Goal: Task Accomplishment & Management: Complete application form

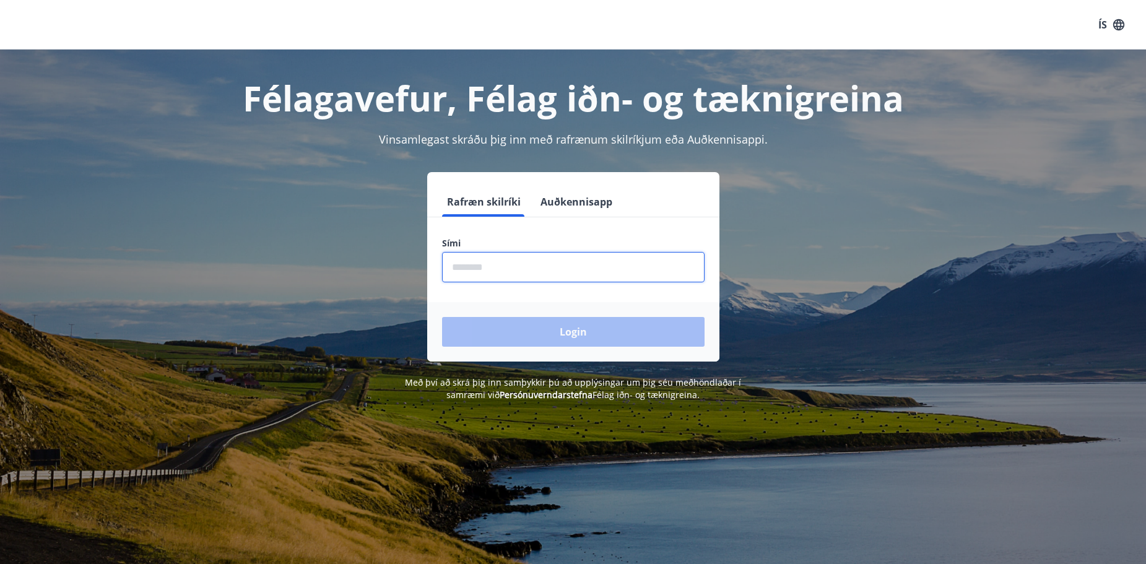
click at [457, 263] on input "phone" at bounding box center [573, 267] width 262 height 30
type input "********"
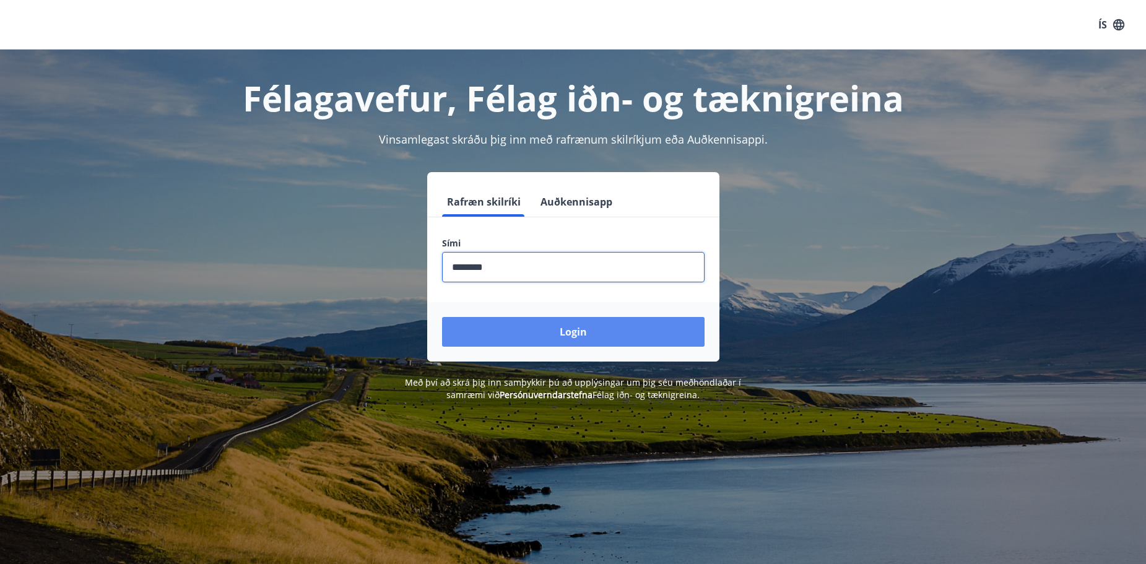
click at [600, 327] on button "Login" at bounding box center [573, 332] width 262 height 30
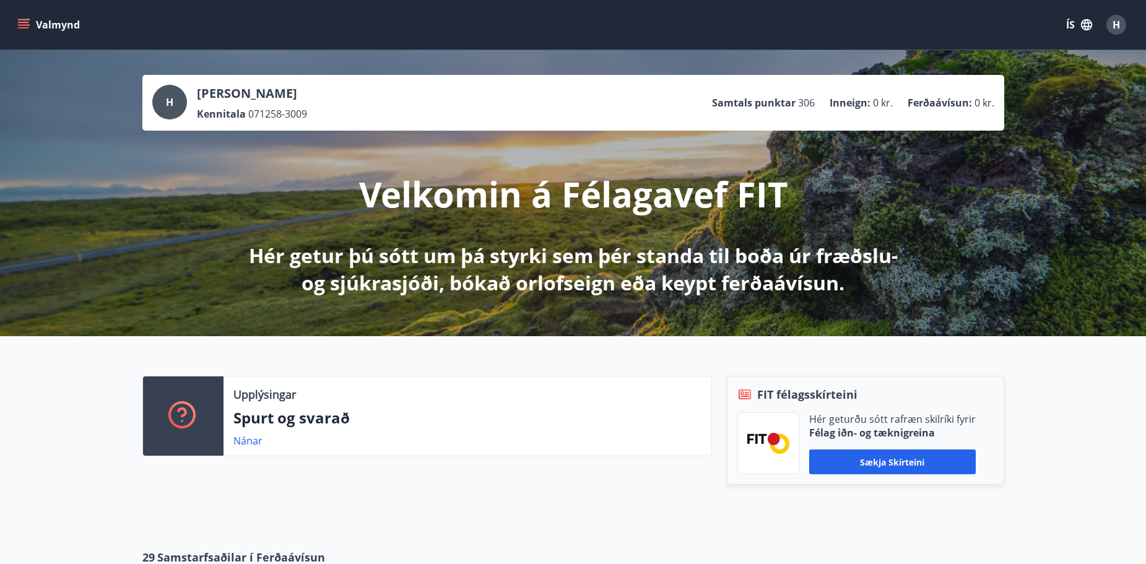
click at [27, 25] on icon "menu" at bounding box center [25, 24] width 14 height 1
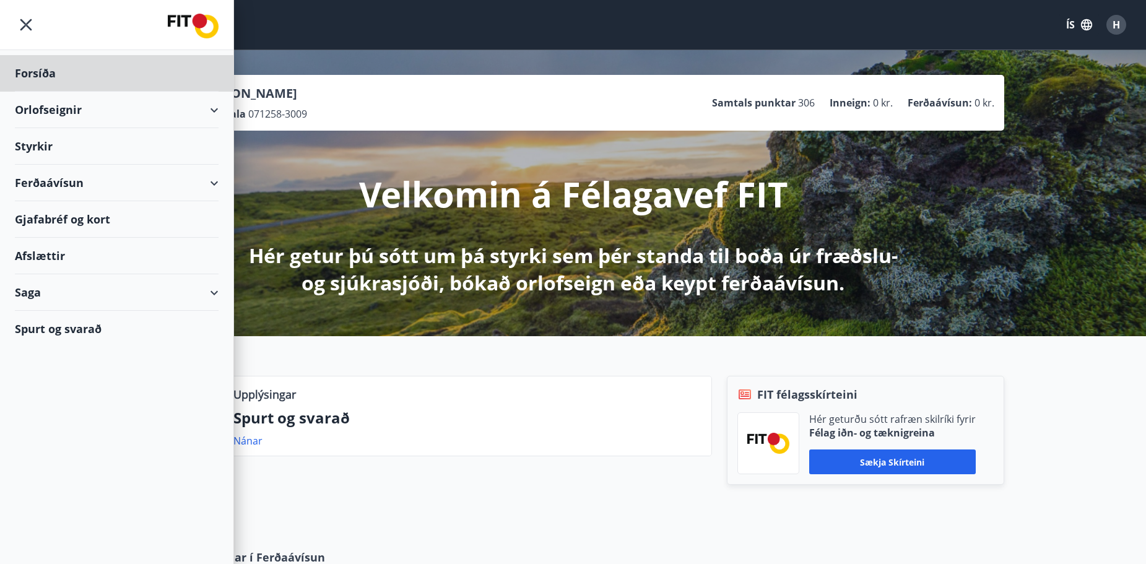
click at [27, 92] on div "Styrkir" at bounding box center [117, 73] width 204 height 37
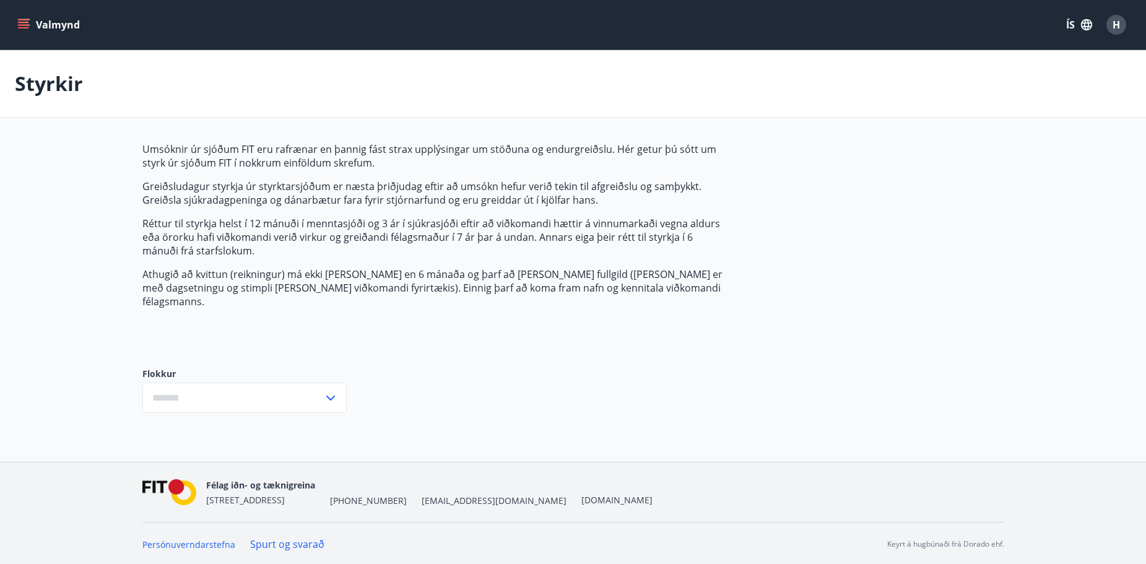
type input "***"
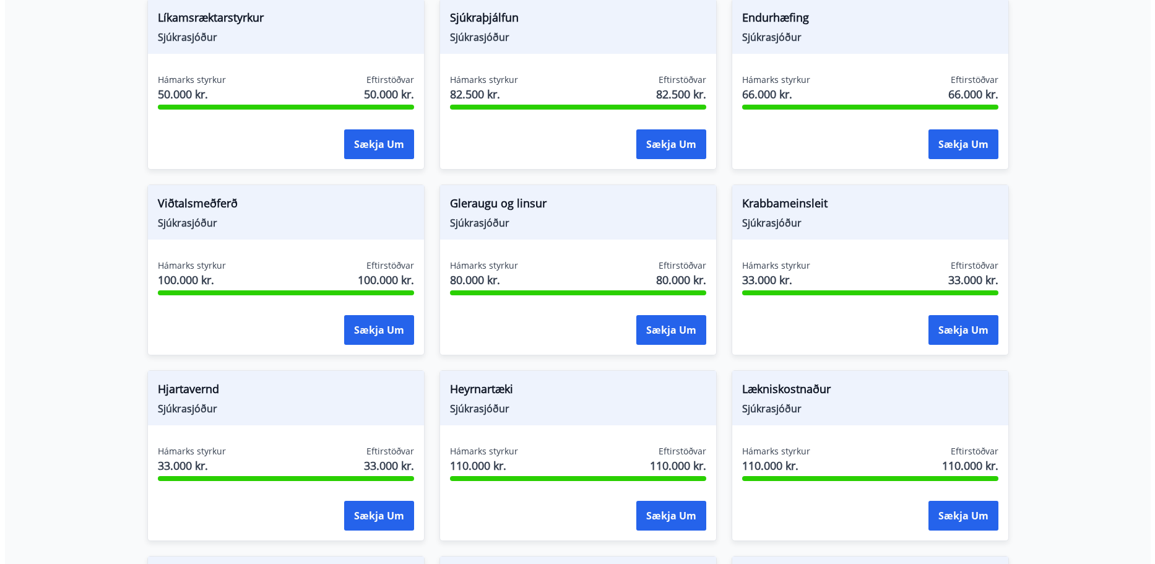
scroll to position [557, 0]
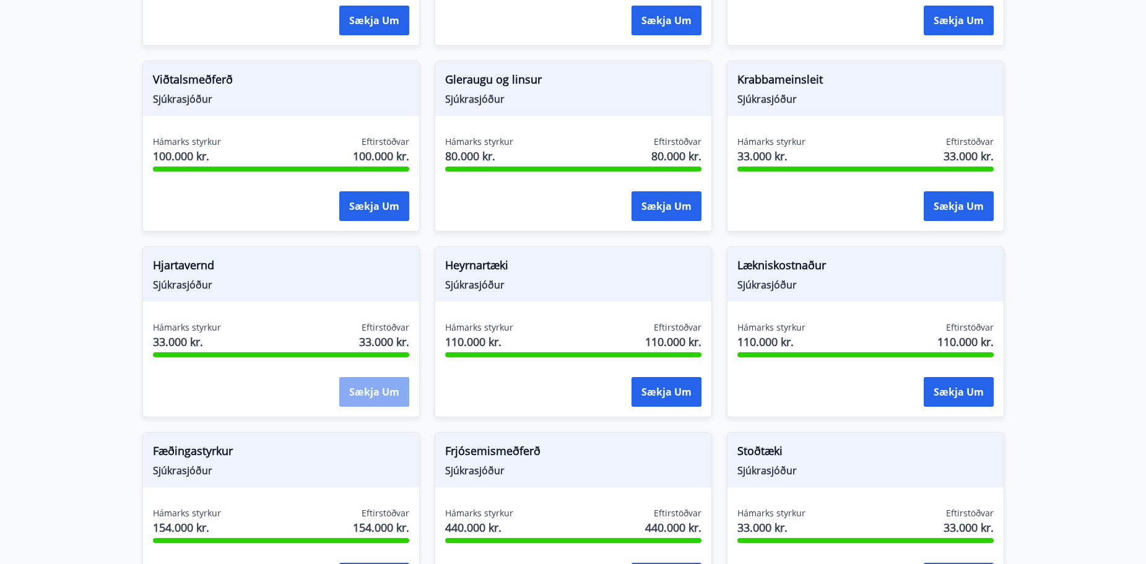
click at [389, 377] on button "Sækja um" at bounding box center [374, 392] width 70 height 30
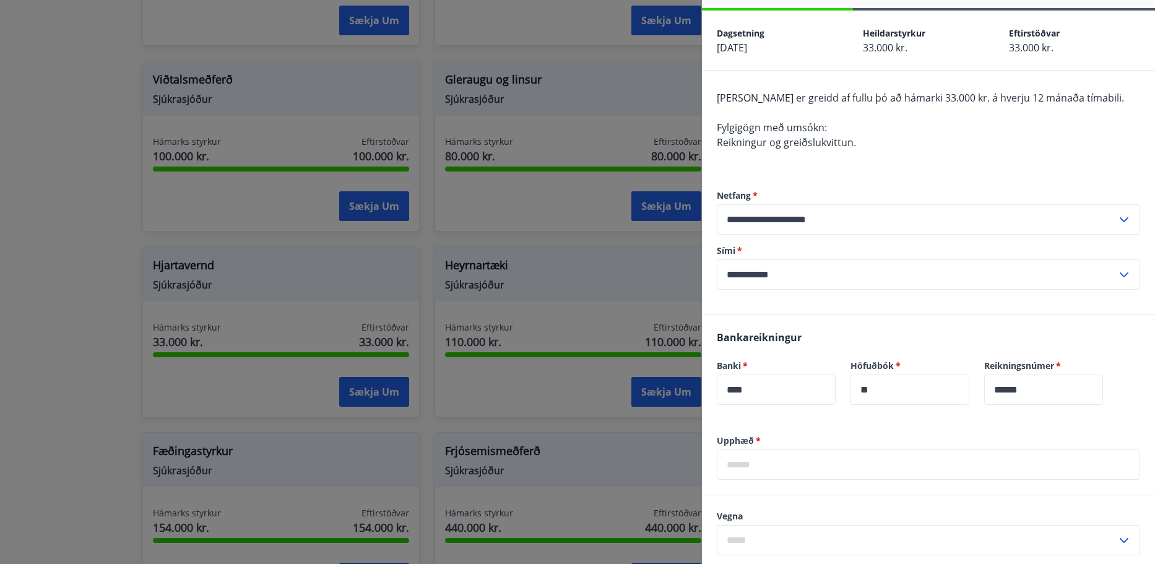
scroll to position [62, 0]
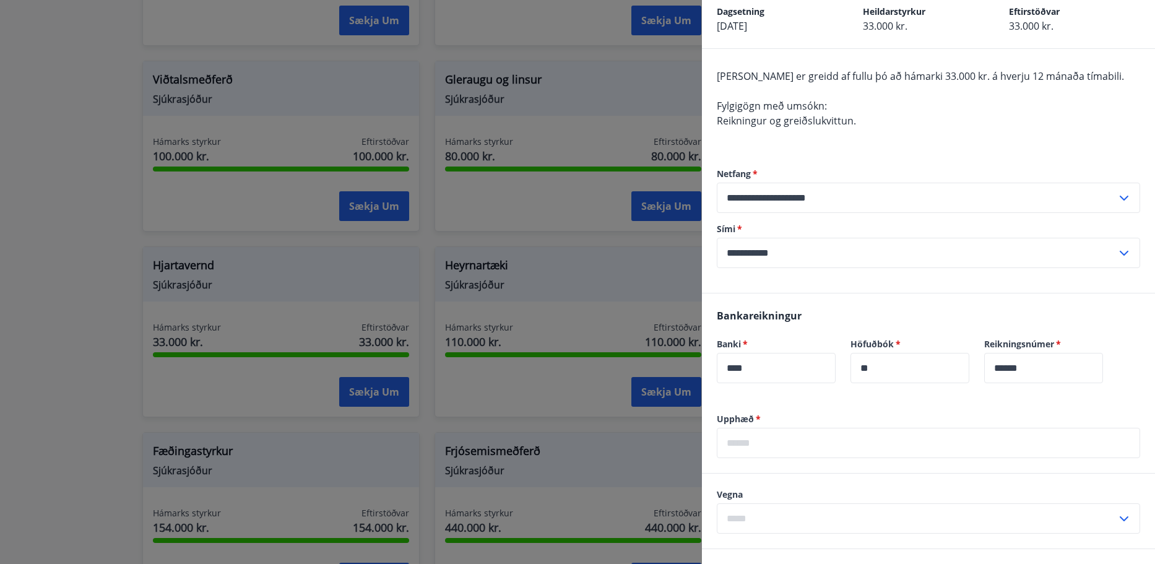
click at [776, 445] on input "text" at bounding box center [928, 443] width 423 height 30
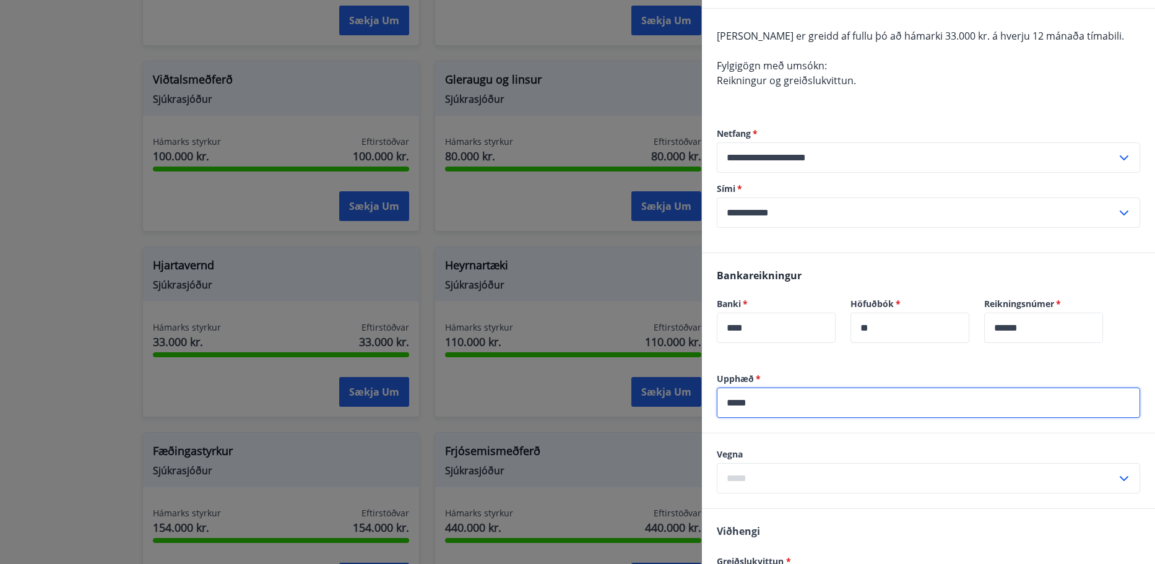
scroll to position [124, 0]
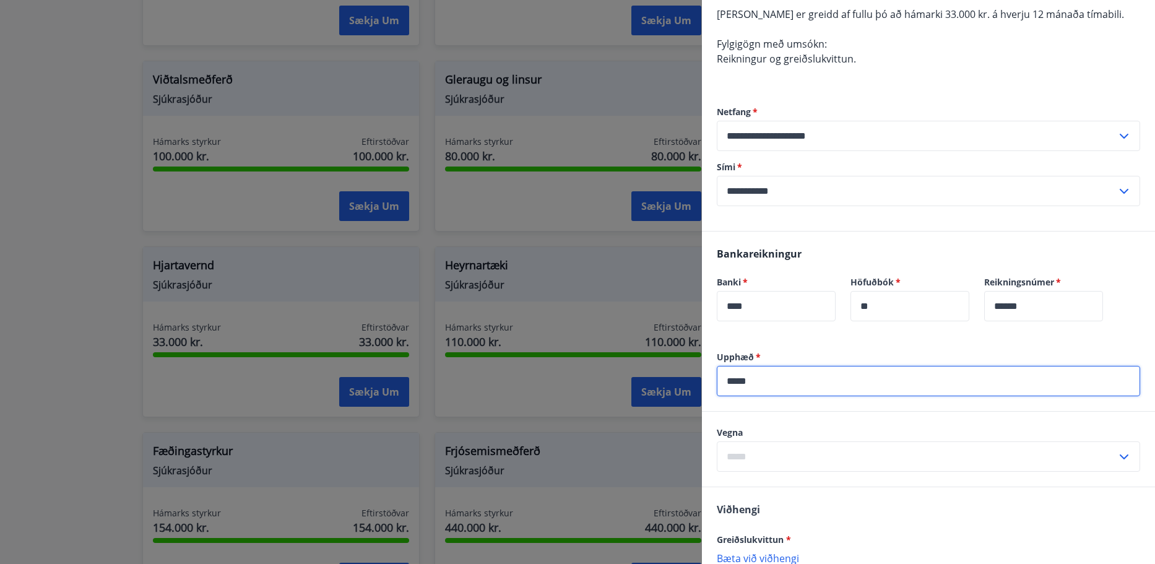
type input "*****"
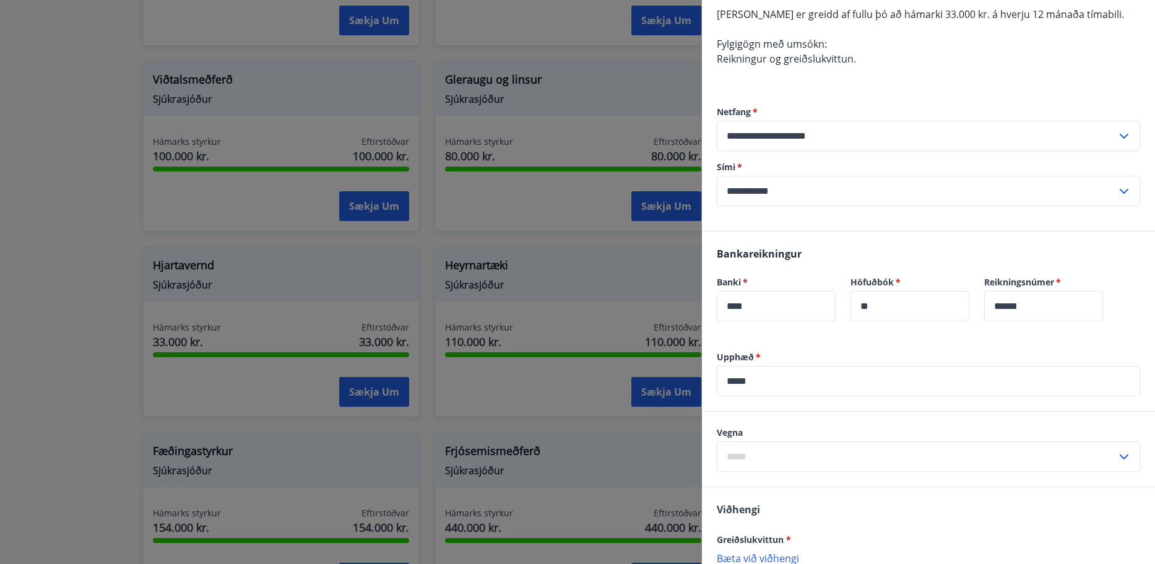
click at [1117, 456] on icon at bounding box center [1124, 456] width 15 height 15
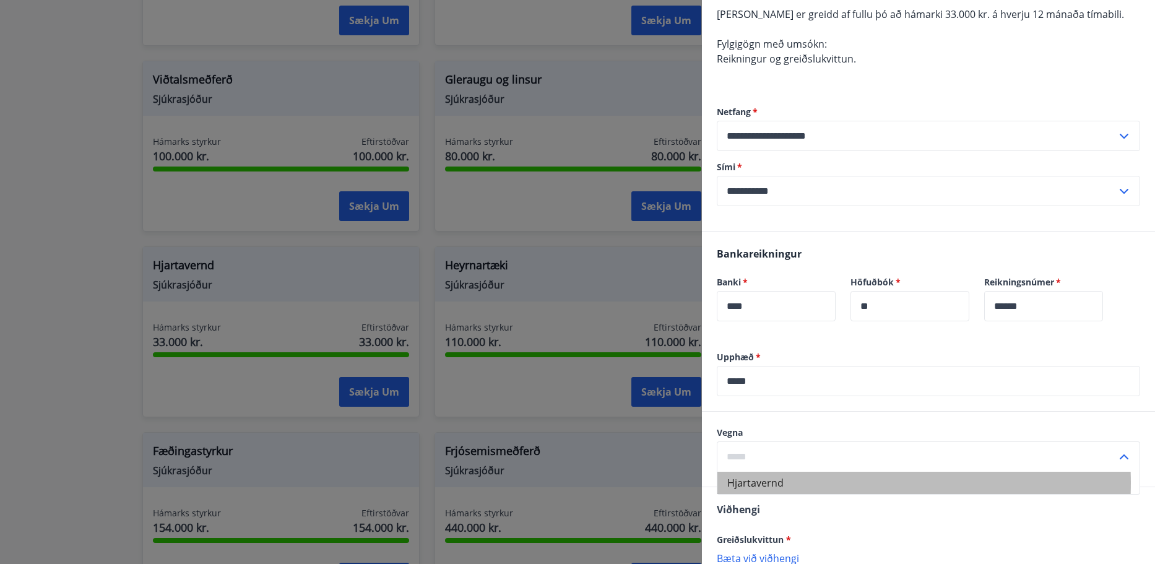
click at [825, 483] on li "Hjartavernd" at bounding box center [929, 483] width 422 height 22
type input "**********"
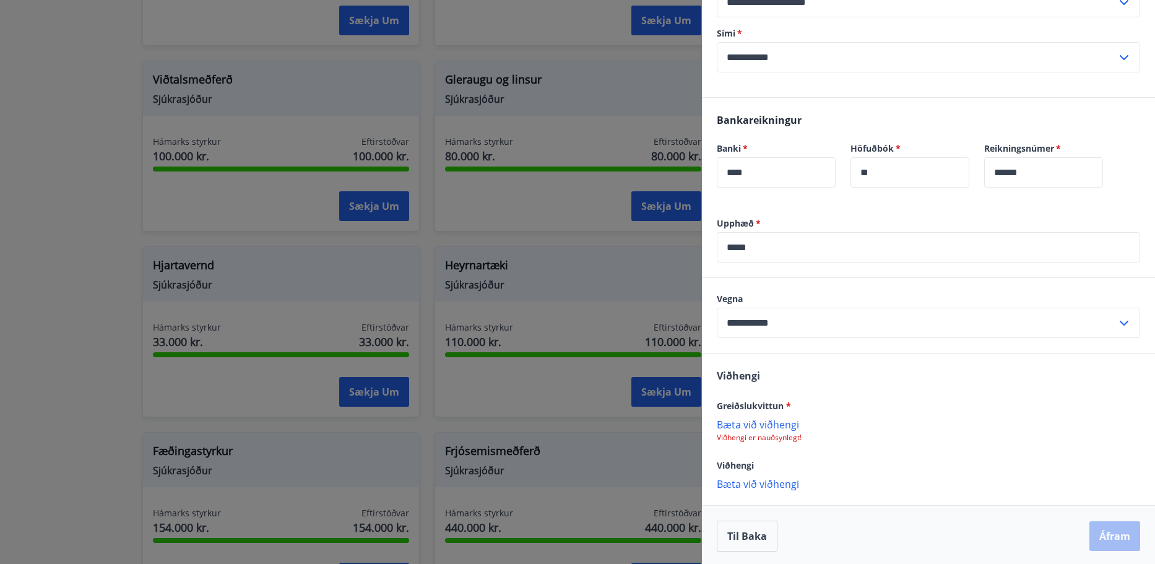
scroll to position [260, 0]
click at [758, 420] on p "Bæta við viðhengi" at bounding box center [928, 421] width 423 height 12
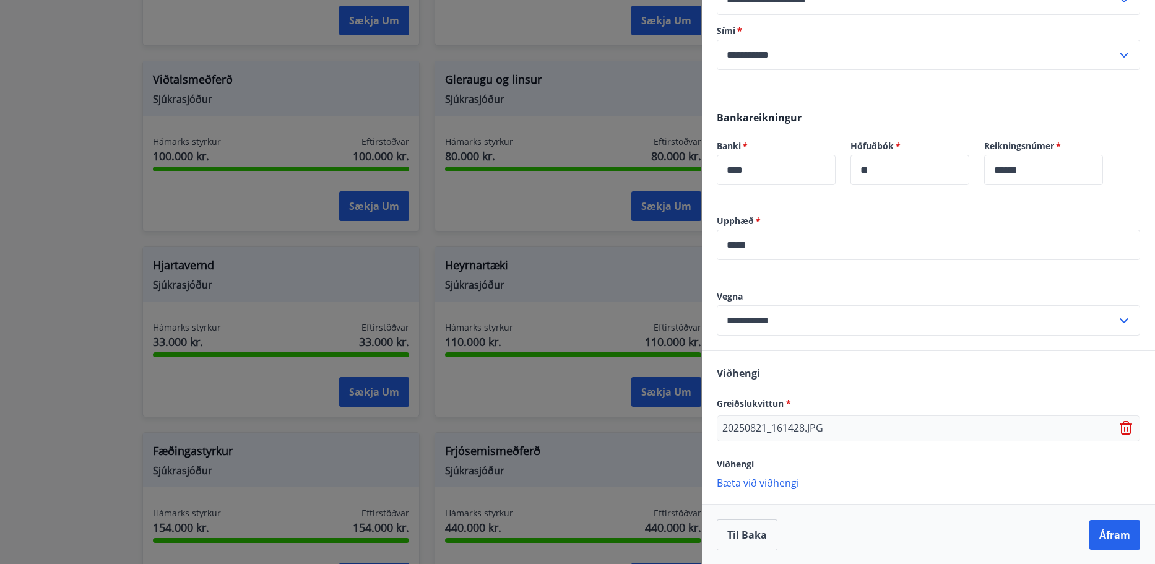
scroll to position [261, 0]
click at [1103, 531] on button "Áfram" at bounding box center [1115, 534] width 51 height 30
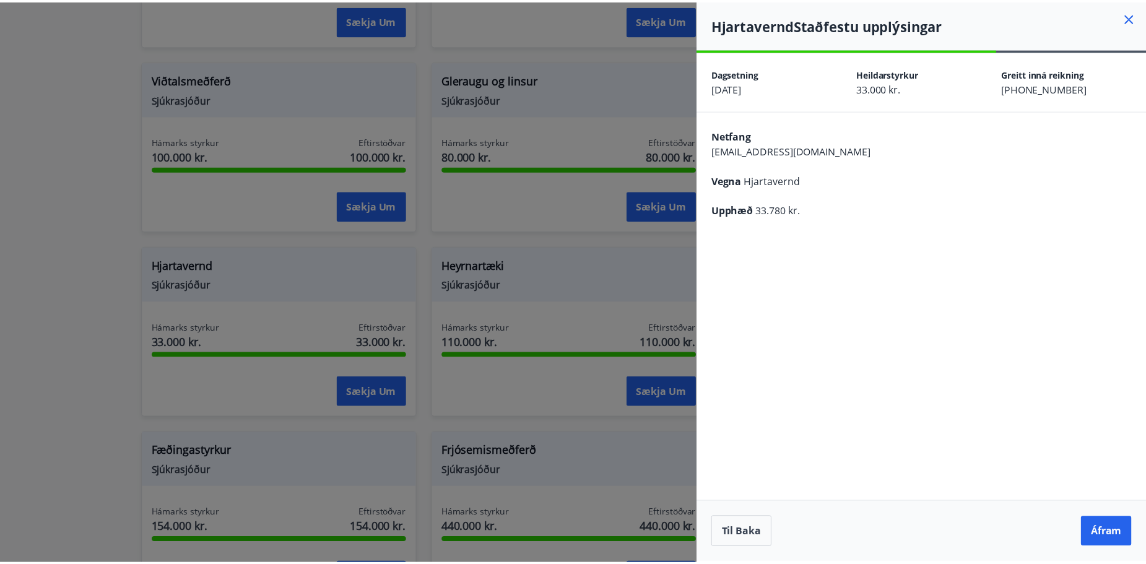
scroll to position [0, 0]
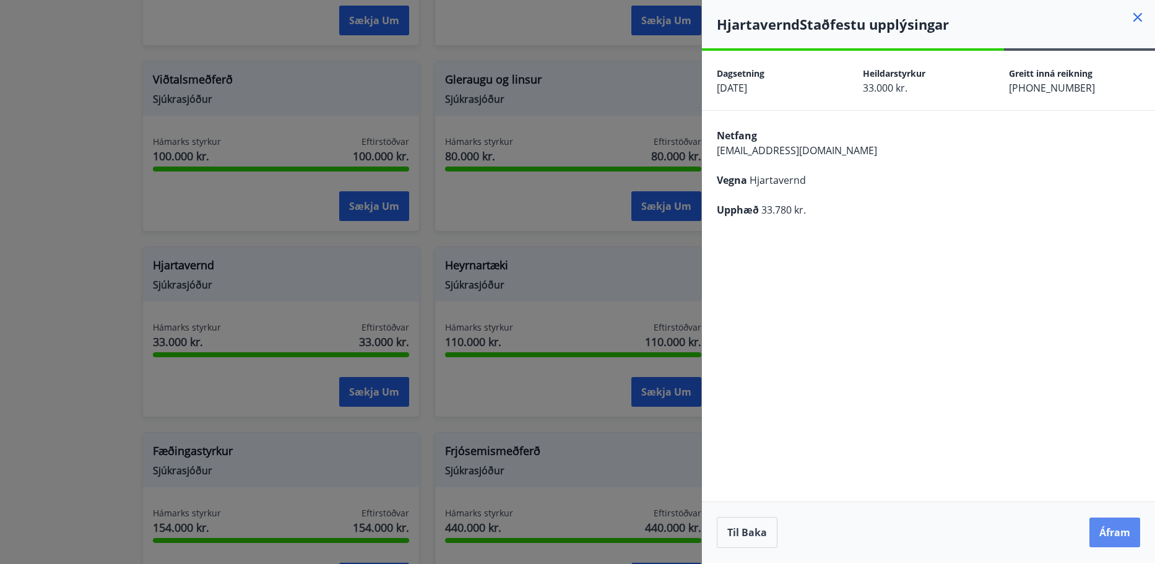
click at [1121, 533] on button "Áfram" at bounding box center [1115, 533] width 51 height 30
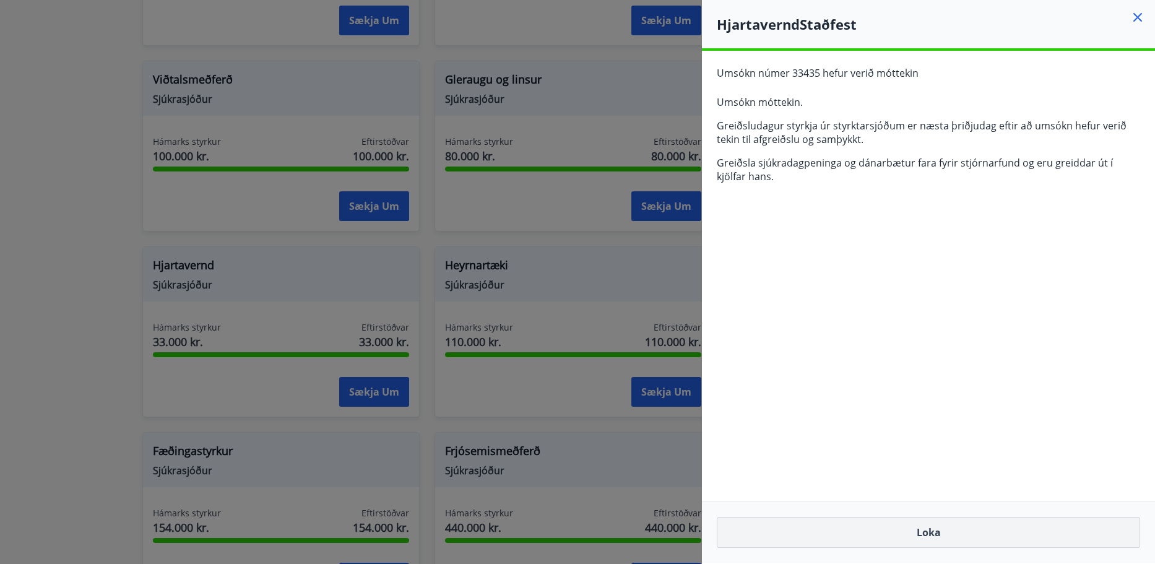
click at [929, 534] on button "Loka" at bounding box center [928, 532] width 423 height 31
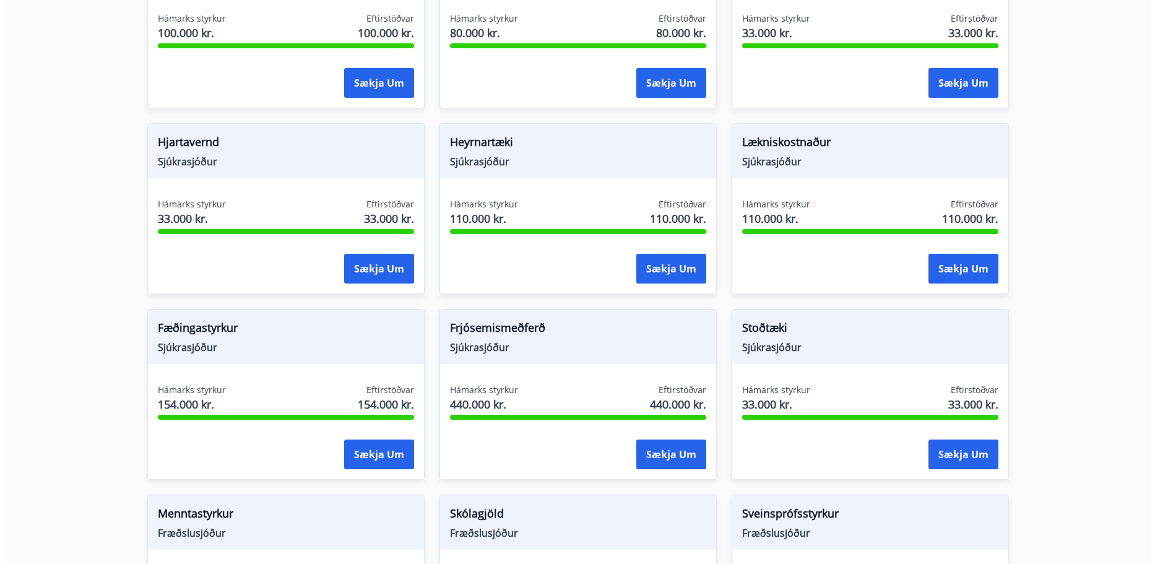
scroll to position [681, 0]
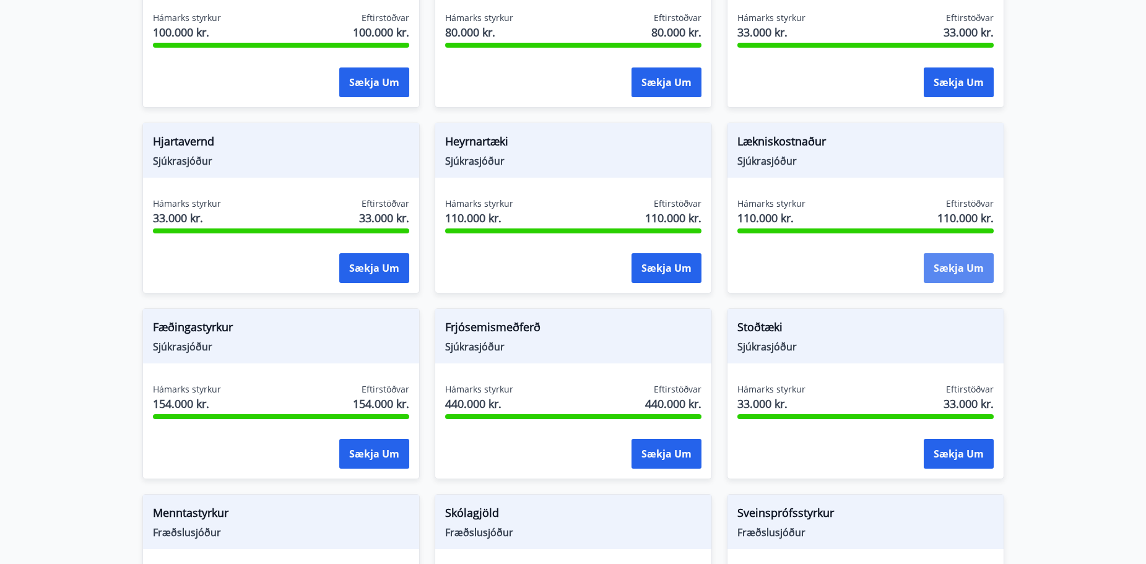
click at [955, 254] on button "Sækja um" at bounding box center [959, 268] width 70 height 30
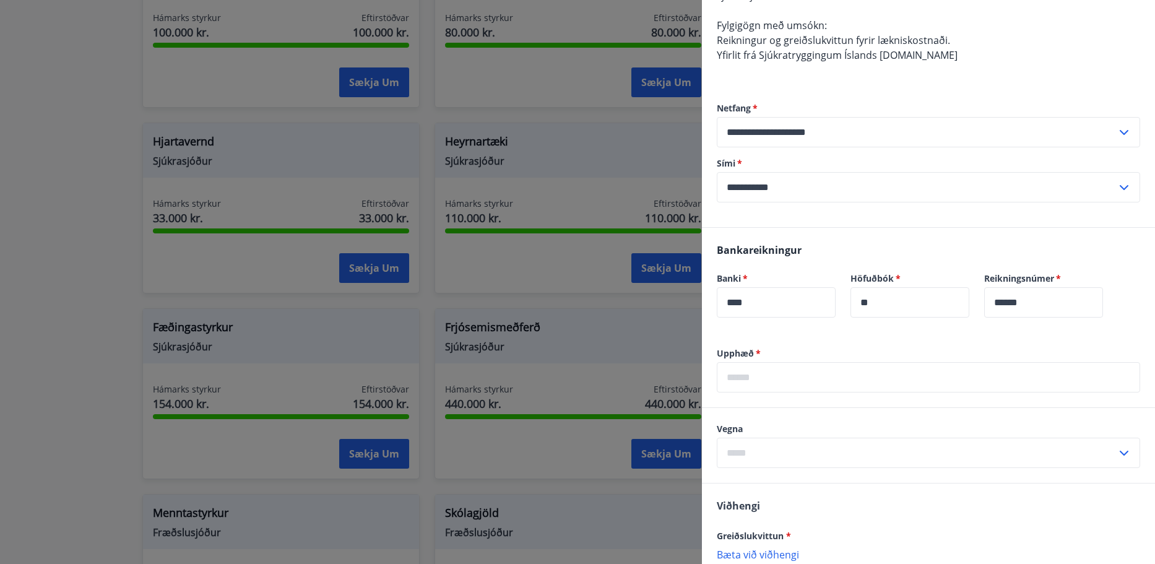
scroll to position [248, 0]
click at [804, 381] on input "text" at bounding box center [928, 376] width 423 height 30
type input "*****"
click at [1033, 446] on input "text" at bounding box center [917, 451] width 400 height 30
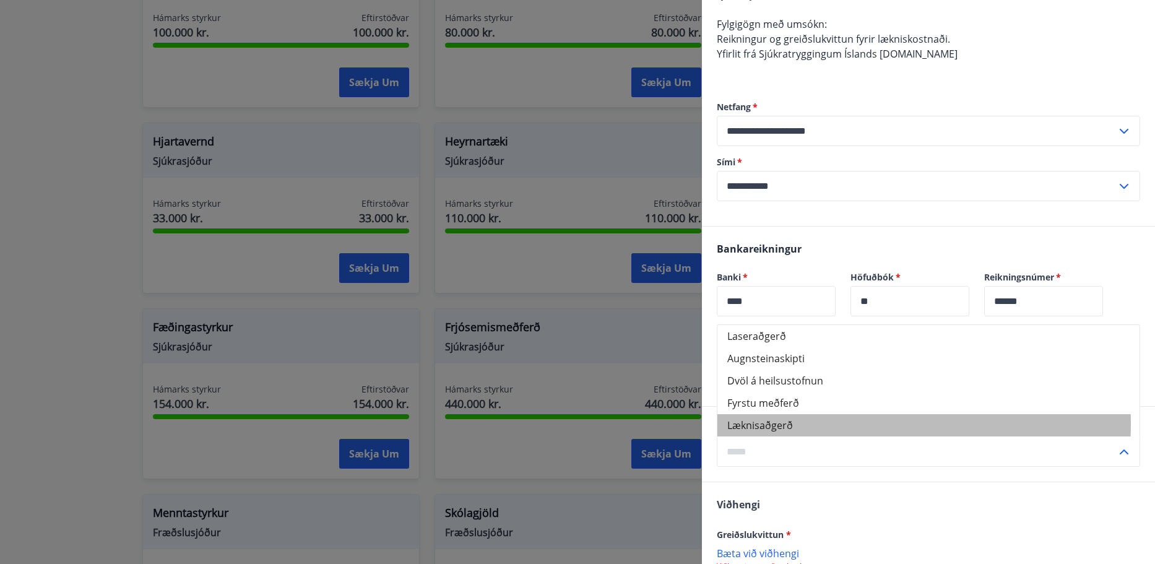
click at [799, 424] on li "Læknisaðgerð" at bounding box center [929, 425] width 422 height 22
type input "**********"
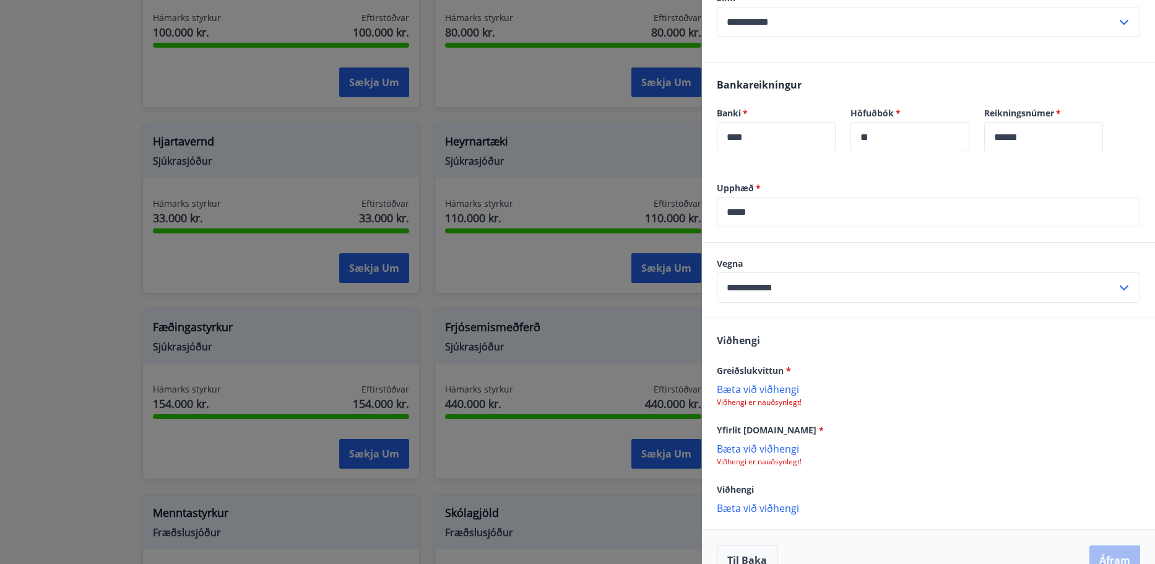
scroll to position [433, 0]
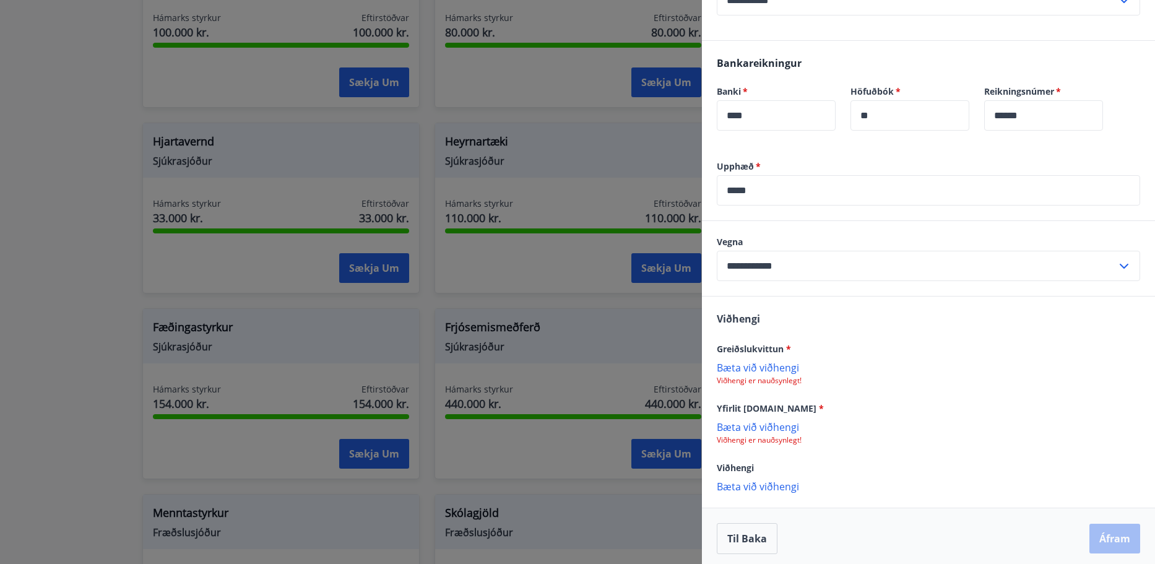
click at [791, 369] on p "Bæta við viðhengi" at bounding box center [928, 367] width 423 height 12
click at [1120, 373] on icon at bounding box center [1127, 373] width 15 height 15
click at [783, 367] on p "Bæta við viðhengi" at bounding box center [928, 367] width 423 height 12
click at [754, 488] on p "Bæta við viðhengi" at bounding box center [928, 487] width 423 height 12
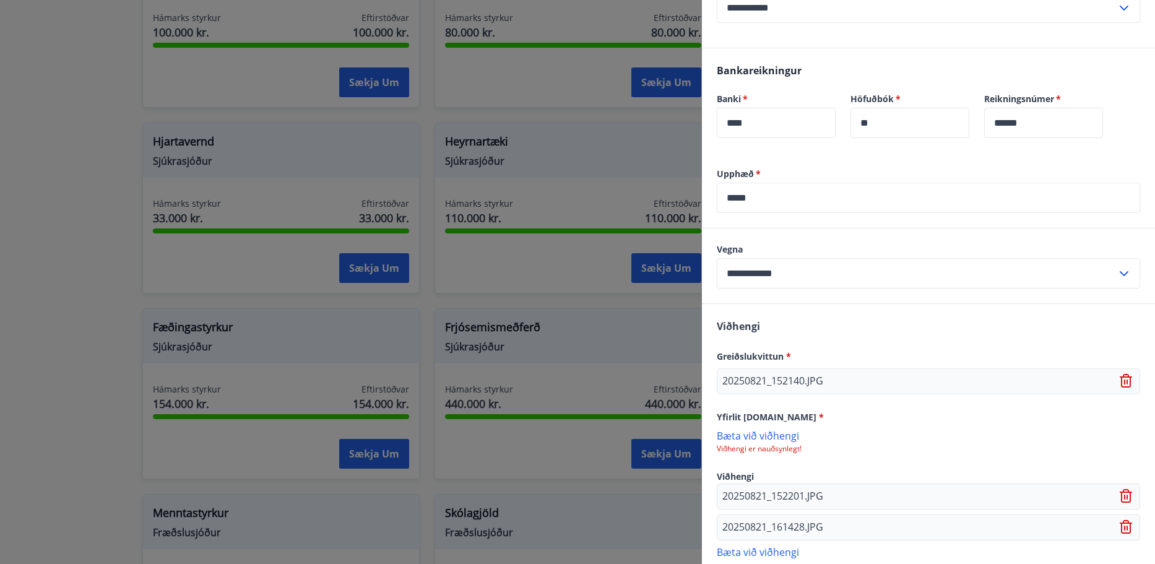
scroll to position [497, 0]
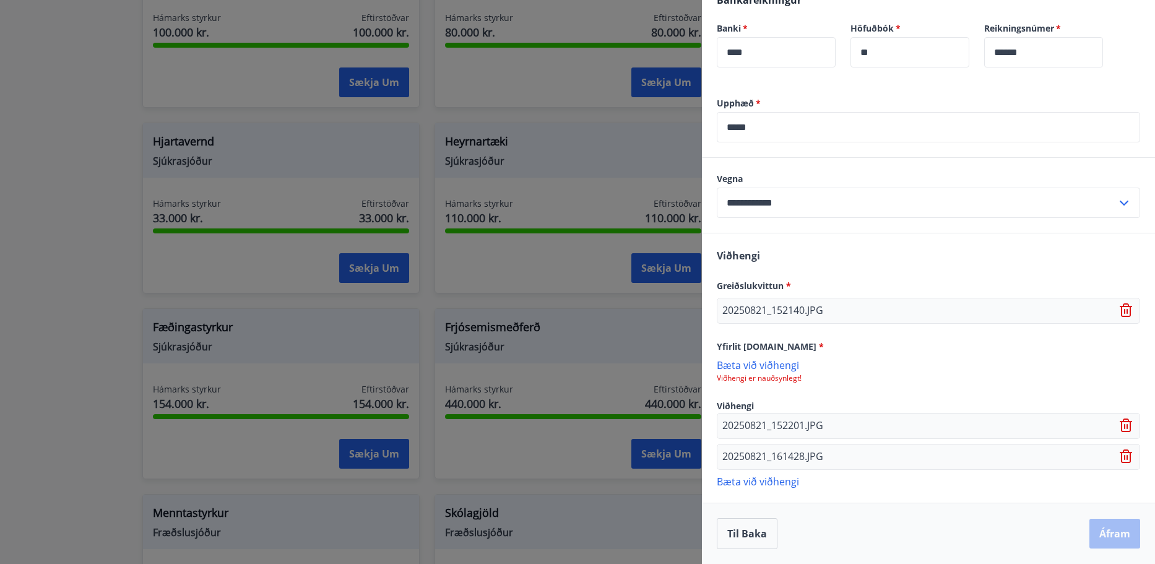
click at [791, 366] on p "Bæta við viðhengi" at bounding box center [928, 364] width 423 height 12
click at [1109, 533] on button "Áfram" at bounding box center [1115, 535] width 51 height 30
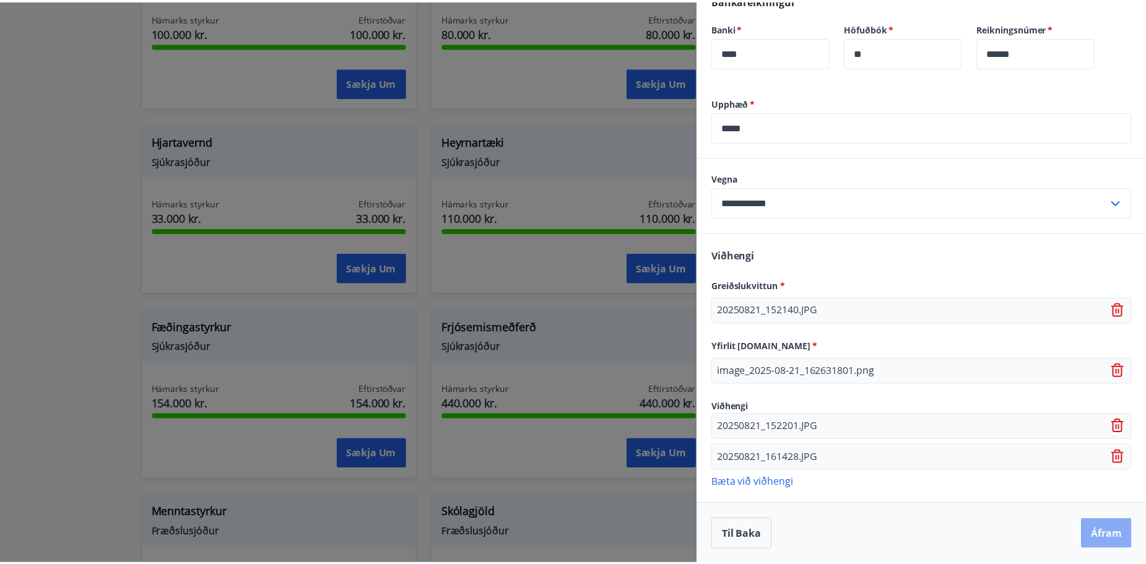
scroll to position [0, 0]
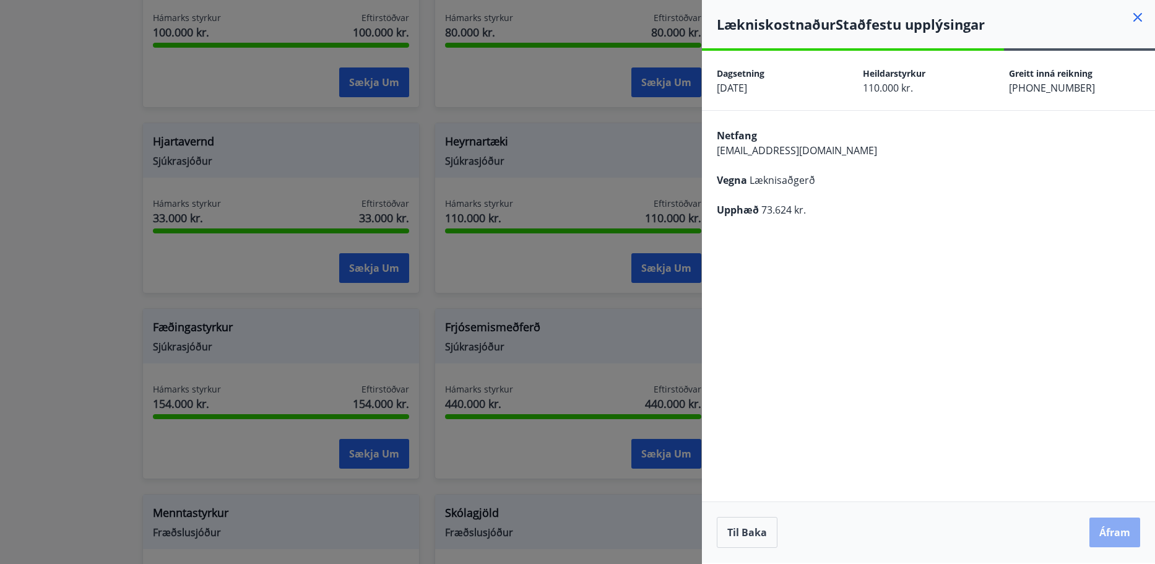
click at [1115, 534] on button "Áfram" at bounding box center [1115, 533] width 51 height 30
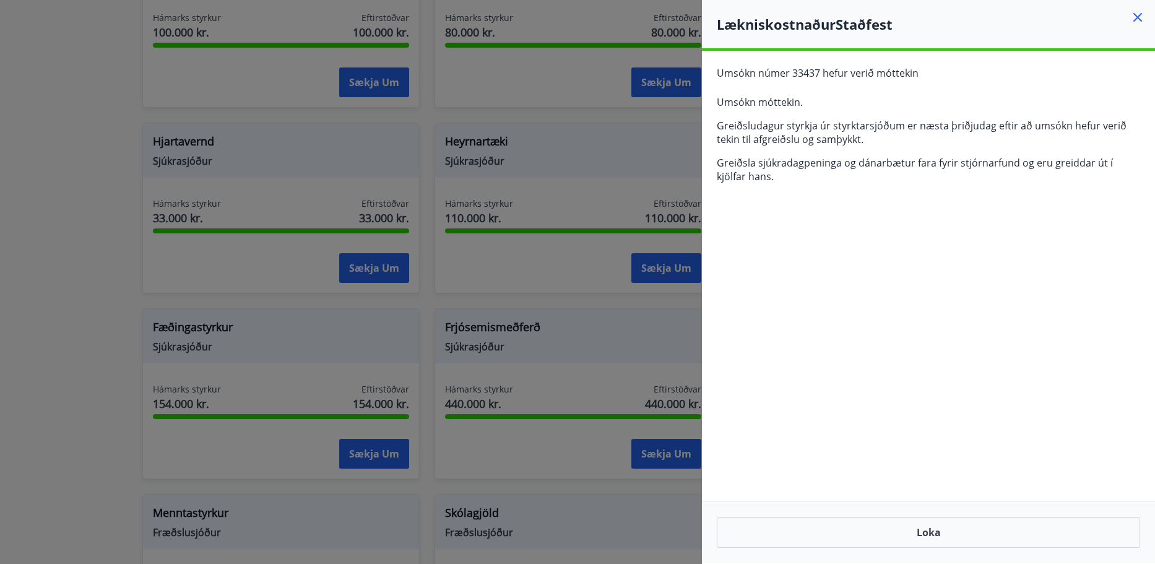
click at [1135, 19] on icon at bounding box center [1137, 17] width 15 height 15
